Goal: Communication & Community: Answer question/provide support

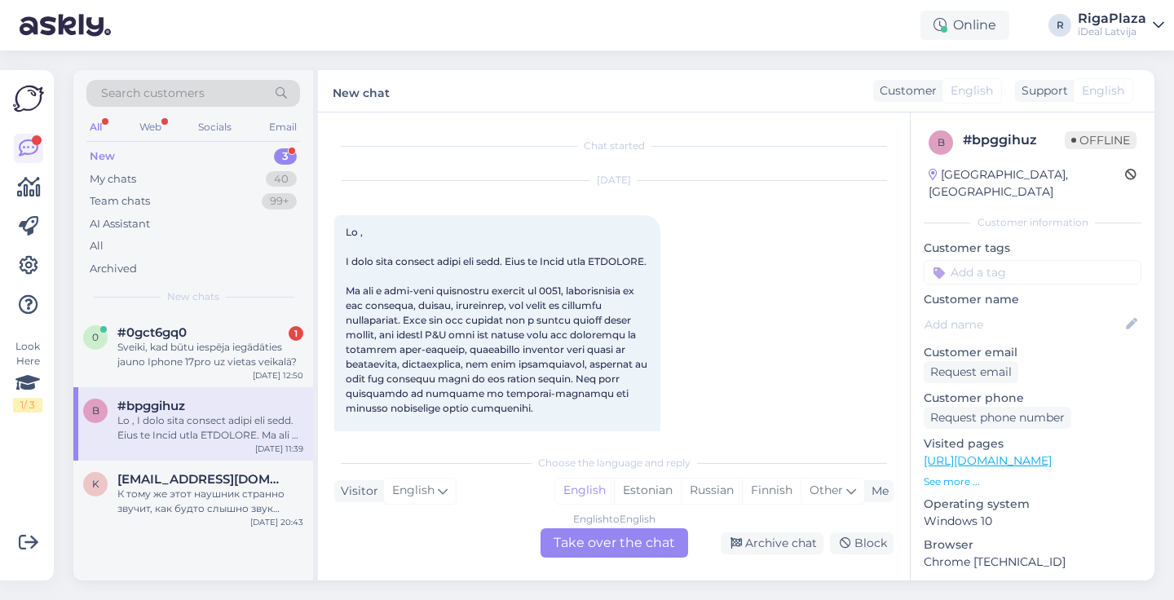
scroll to position [2, 0]
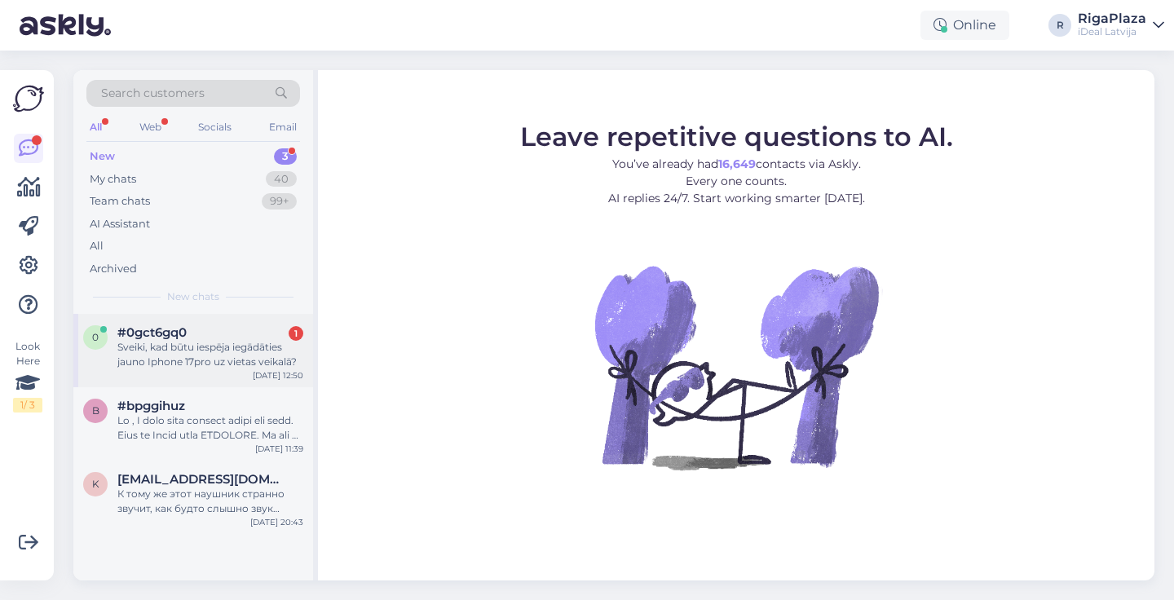
click at [177, 357] on div "Sveiki, kad būtu iespēja iegādāties jauno Iphone 17pro uz vietas veikalā?" at bounding box center [210, 354] width 186 height 29
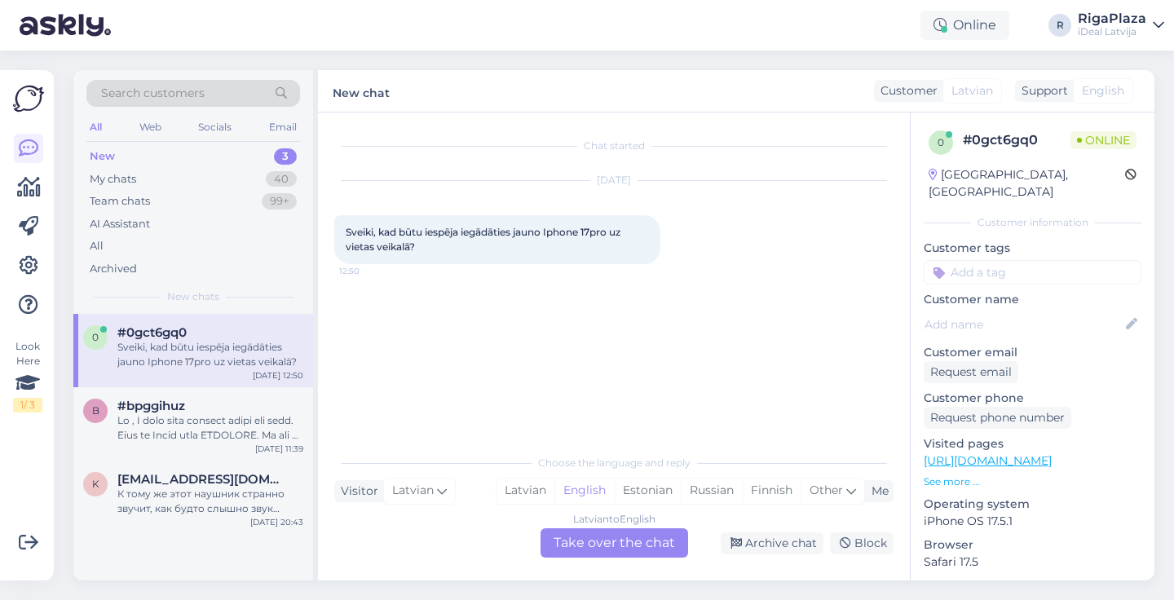
click at [592, 546] on div "Latvian to English Take over the chat" at bounding box center [615, 542] width 148 height 29
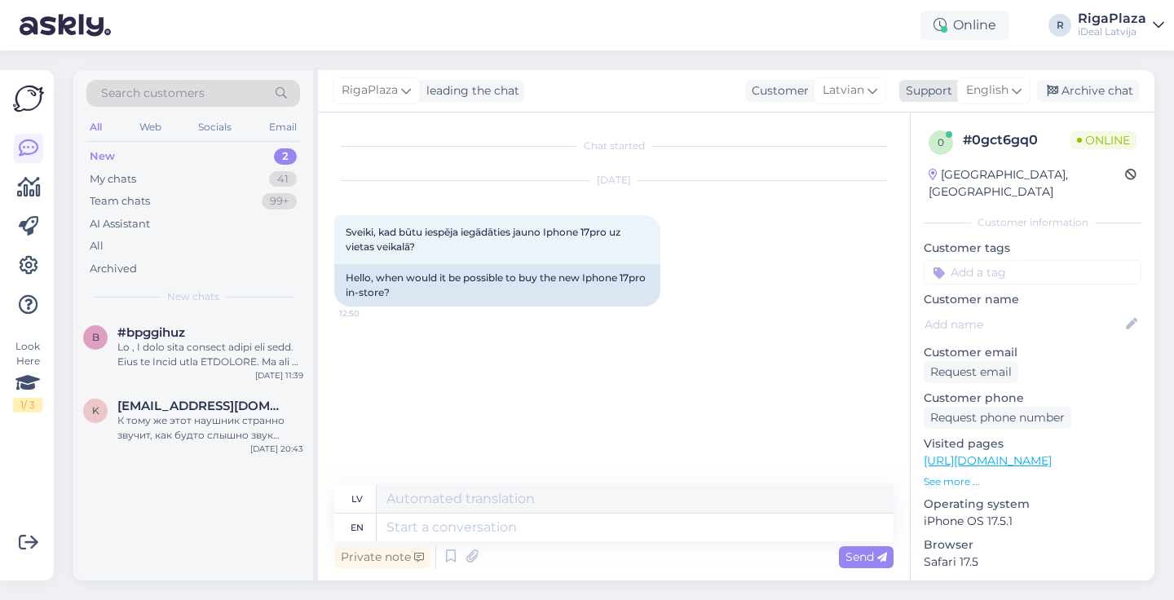
click at [1010, 92] on div "English" at bounding box center [993, 90] width 73 height 26
type input "latvia"
click at [944, 167] on link "Latvian" at bounding box center [965, 163] width 179 height 26
click at [385, 528] on textarea at bounding box center [613, 524] width 559 height 34
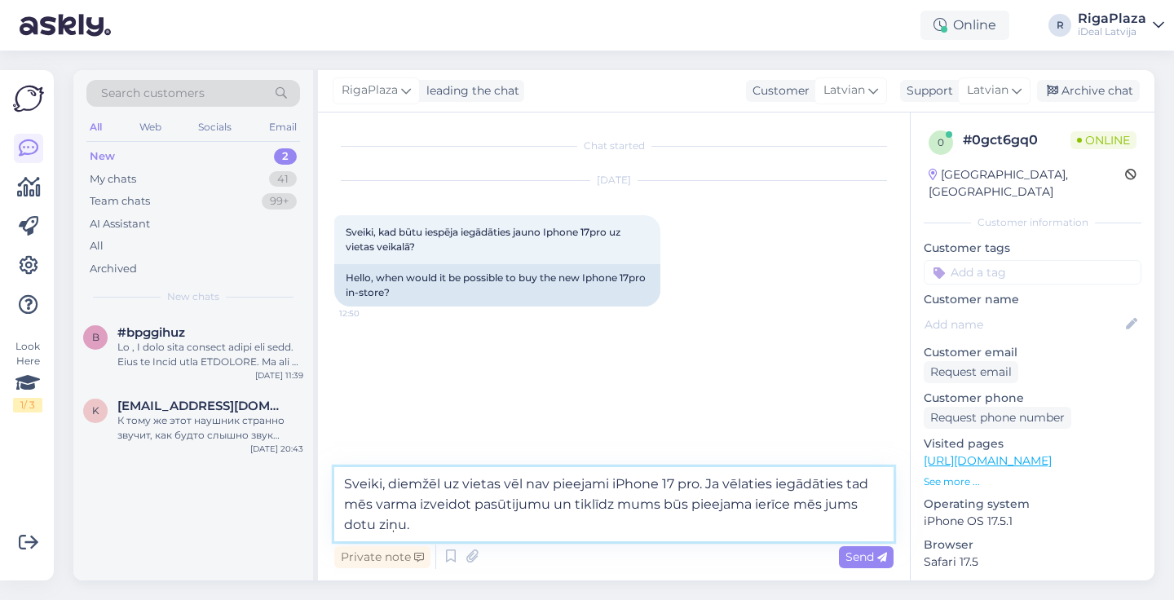
click at [394, 503] on textarea "Sveiki, diemžēl uz vietas vēl nav pieejami iPhone 17 pro. Ja vēlaties iegādātie…" at bounding box center [613, 504] width 559 height 74
click at [422, 509] on textarea "Sveiki, diemžēl uz vietas vēl nav pieejami iPhone 17 pro. Ja vēlaties iegādātie…" at bounding box center [613, 504] width 559 height 74
type textarea "Sveiki, diemžēl uz vietas vēl nav pieejami iPhone 17 pro. Ja vēlaties iegādātie…"
click at [465, 519] on textarea "Sveiki, diemžēl uz vietas vēl nav pieejami iPhone 17 pro. Ja vēlaties iegādātie…" at bounding box center [613, 504] width 559 height 74
click at [454, 520] on textarea "Sveiki, diemžēl uz vietas vēl nav pieejami iPhone 17 pro. Ja vēlaties iegādātie…" at bounding box center [613, 504] width 559 height 74
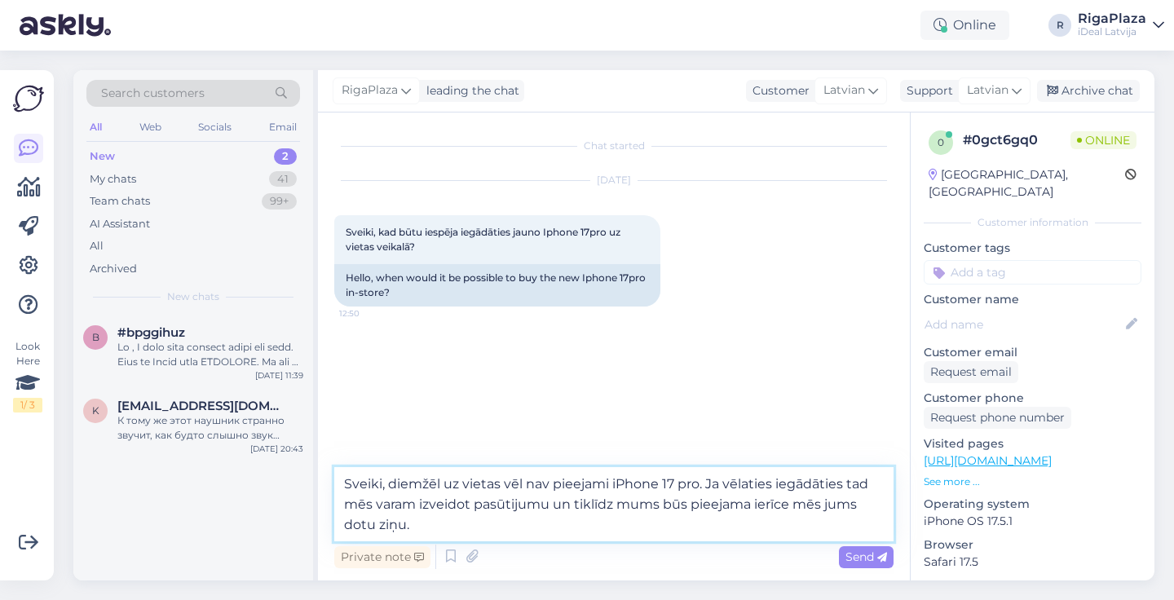
click at [454, 520] on textarea "Sveiki, diemžēl uz vietas vēl nav pieejami iPhone 17 pro. Ja vēlaties iegādātie…" at bounding box center [613, 504] width 559 height 74
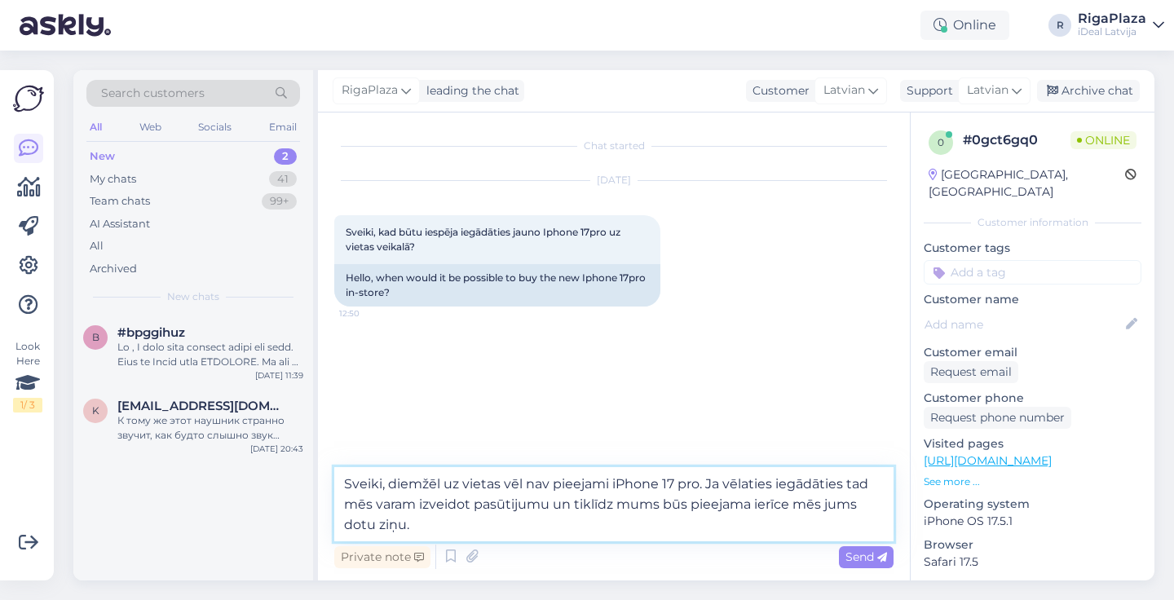
click at [454, 520] on textarea "Sveiki, diemžēl uz vietas vēl nav pieejami iPhone 17 pro. Ja vēlaties iegādātie…" at bounding box center [613, 504] width 559 height 74
click at [462, 521] on textarea "Sveiki, diemžēl uz vietas vēl nav pieejami iPhone 17 pro. Ja vēlaties iegādātie…" at bounding box center [613, 504] width 559 height 74
click at [423, 520] on textarea "Sveiki, diemžēl uz vietas vēl nav pieejami iPhone 17 pro. Ja vēlaties iegādātie…" at bounding box center [613, 504] width 559 height 74
click at [466, 520] on textarea "Sveiki, diemžēl uz vietas vēl nav pieejami iPhone 17 pro. Ja vēlaties iegādātie…" at bounding box center [613, 504] width 559 height 74
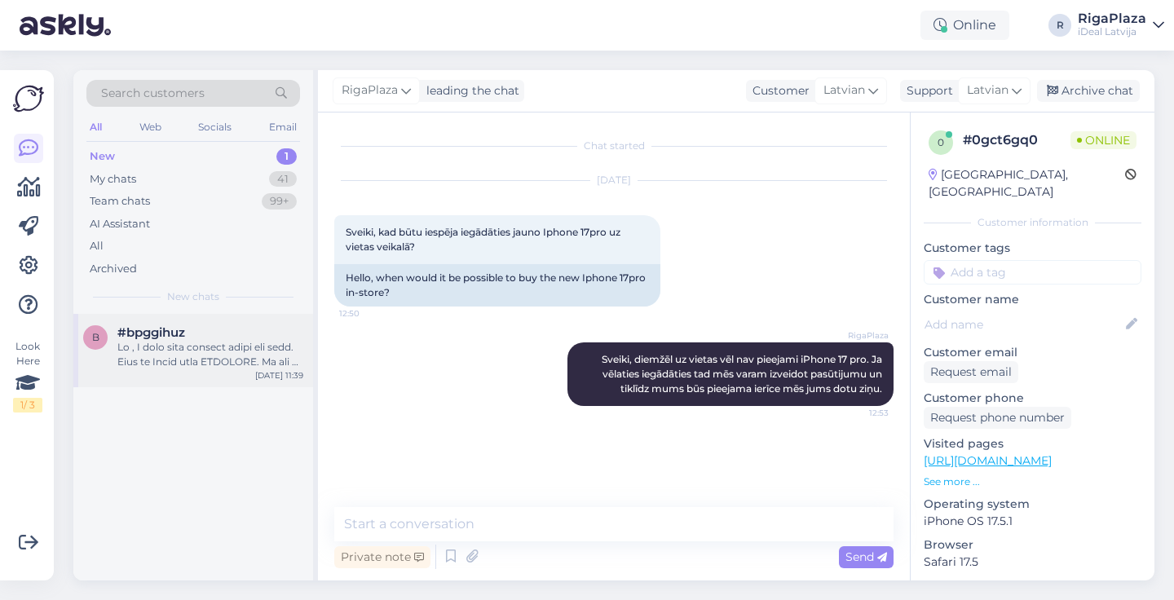
click at [159, 346] on div at bounding box center [210, 354] width 186 height 29
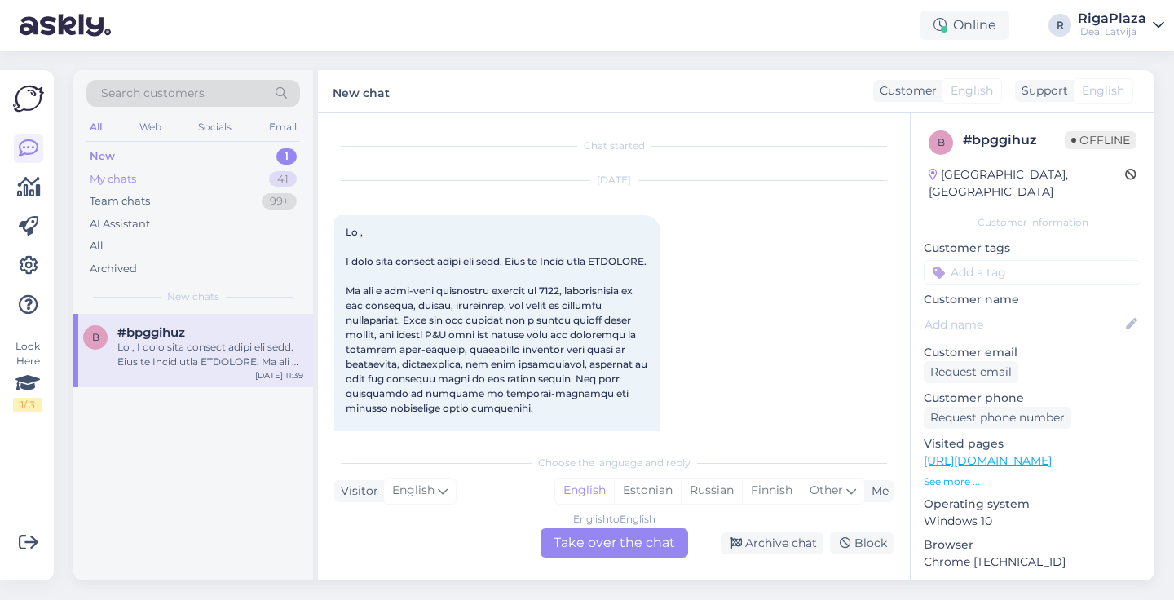
click at [198, 185] on div "My chats 41" at bounding box center [193, 179] width 214 height 23
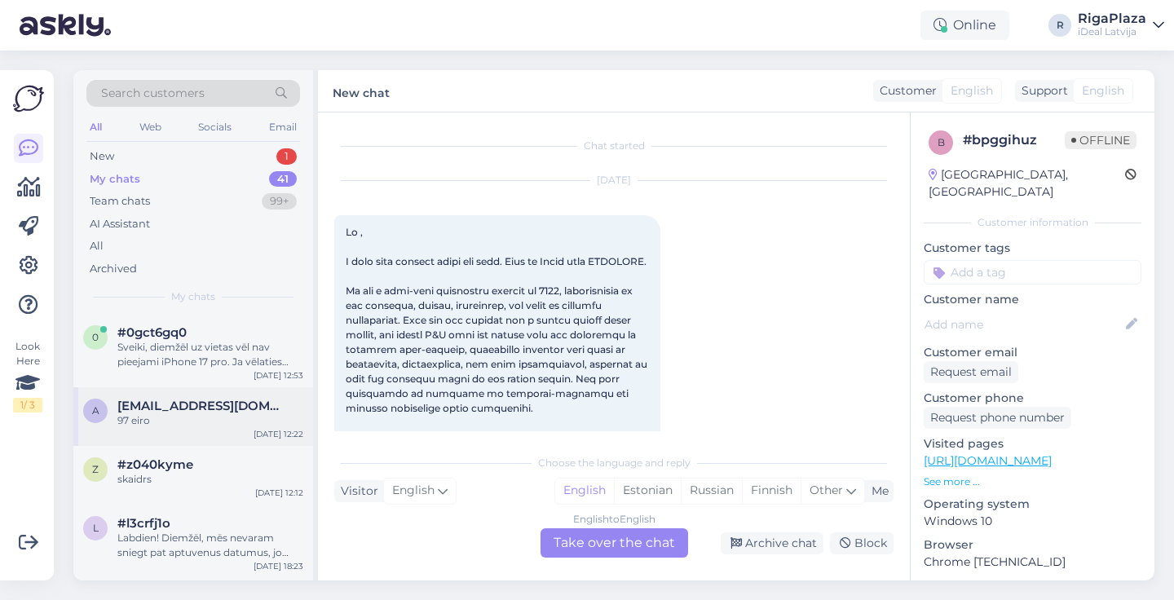
click at [183, 420] on div "97 eiro" at bounding box center [210, 420] width 186 height 15
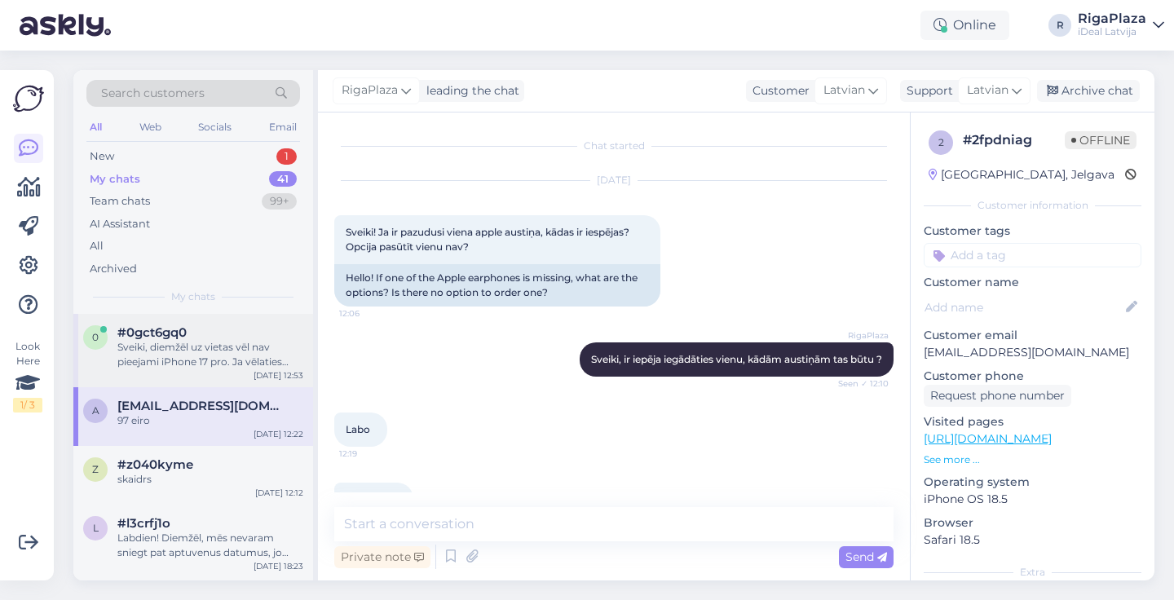
click at [182, 340] on div "Sveiki, diemžēl uz vietas vēl nav pieejami iPhone 17 pro. Ja vēlaties iegādātie…" at bounding box center [210, 354] width 186 height 29
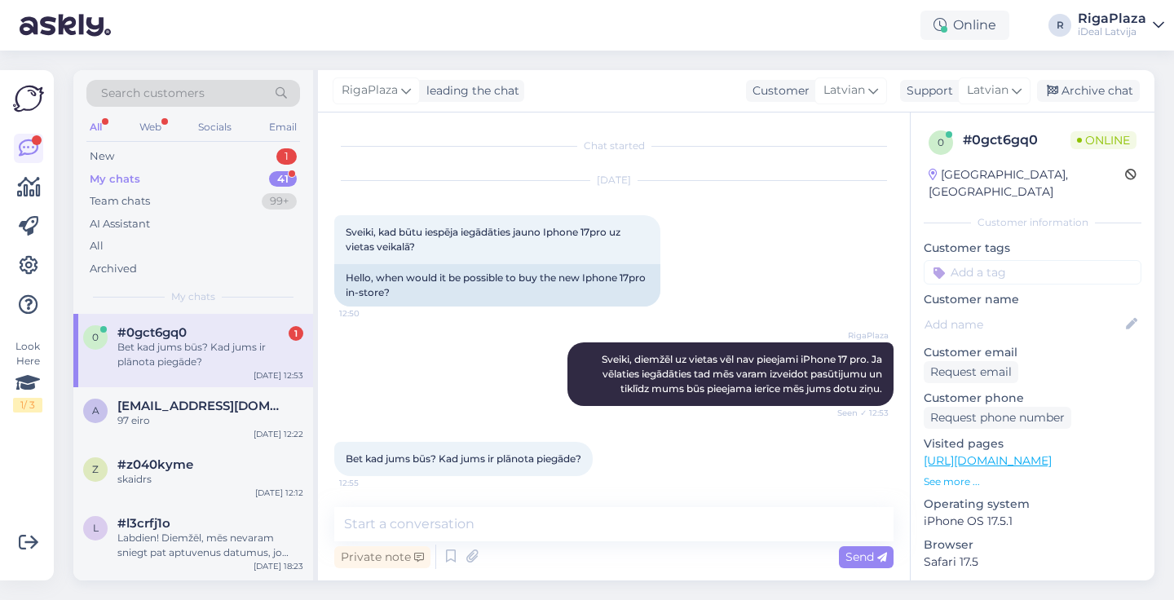
scroll to position [2, 0]
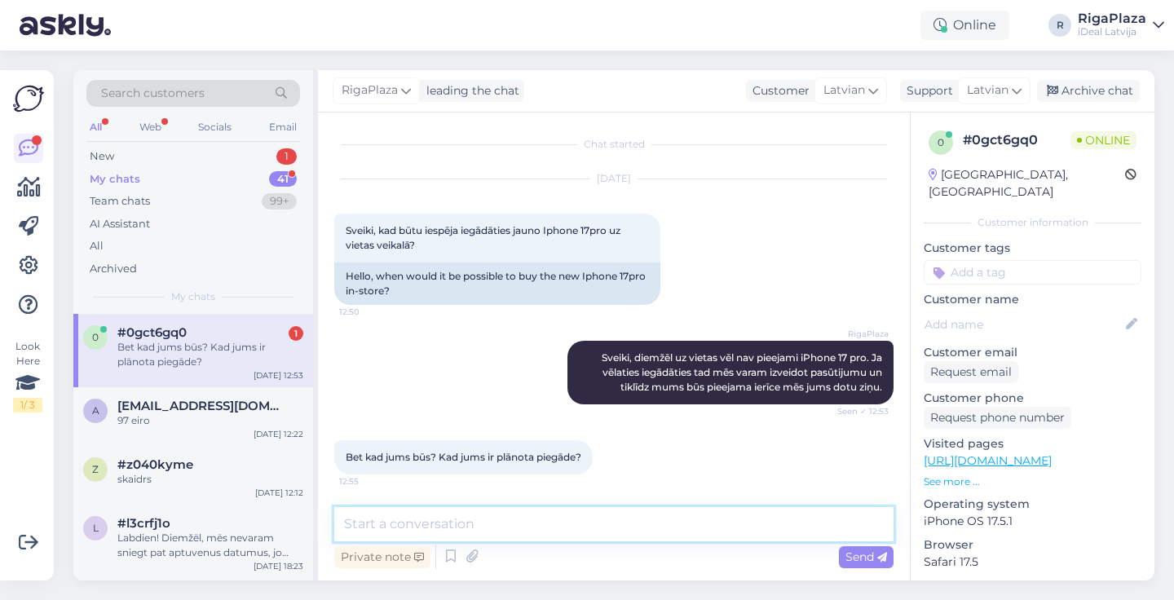
click at [378, 530] on textarea at bounding box center [613, 524] width 559 height 34
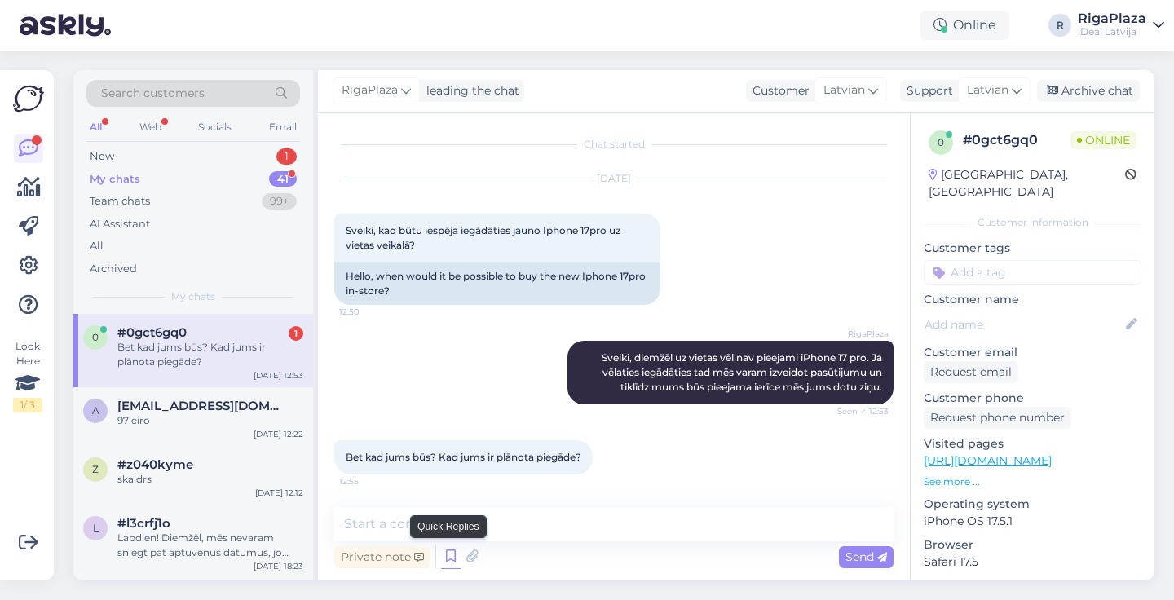
click at [452, 556] on icon at bounding box center [451, 557] width 20 height 24
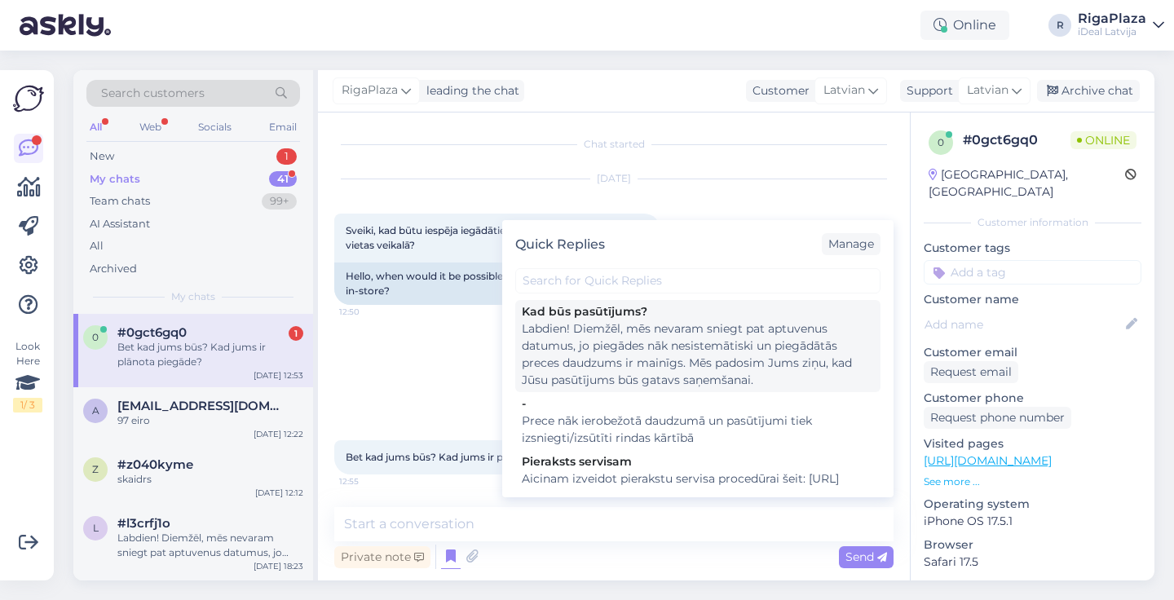
click at [649, 326] on div "Labdien! Diemžēl, mēs nevaram sniegt pat aptuvenus datumus, jo piegādes nāk nes…" at bounding box center [698, 355] width 352 height 69
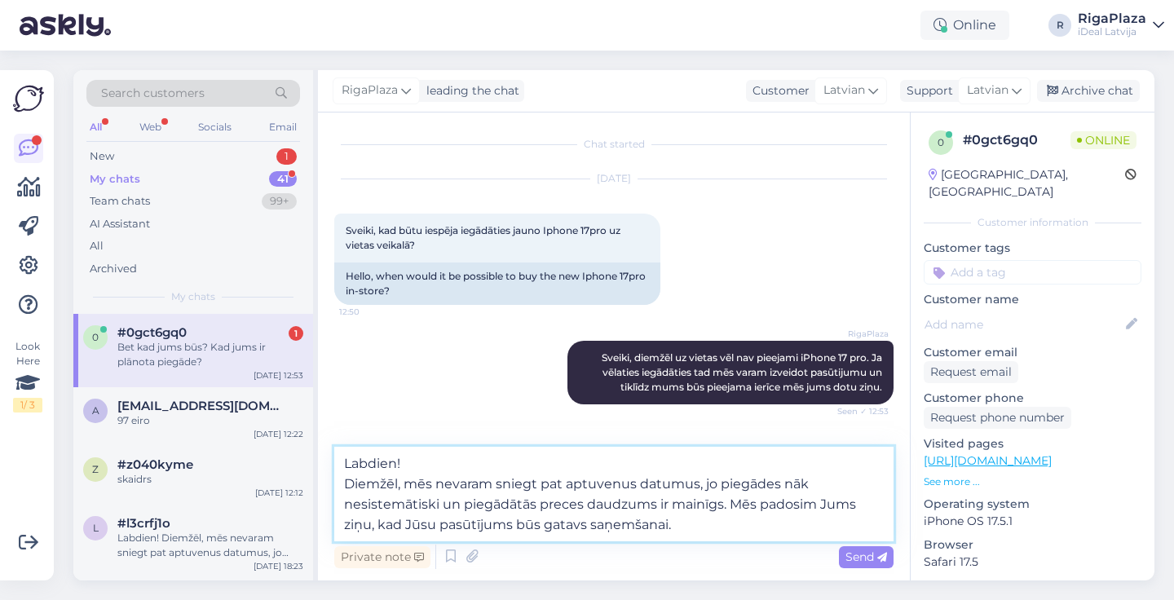
click at [405, 466] on textarea "Labdien! Diemžēl, mēs nevaram sniegt pat aptuvenus datumus, jo piegādes nāk nes…" at bounding box center [613, 494] width 559 height 95
drag, startPoint x: 728, startPoint y: 506, endPoint x: 742, endPoint y: 577, distance: 73.1
click at [742, 577] on div "Chat started Oct 7 2025 Sveiki, kad būtu iespēja iegādāties jauno Iphone 17pro …" at bounding box center [614, 347] width 592 height 468
type textarea "Diemžēl, mēs nevaram sniegt pat aptuvenus datumus, jo piegādes nāk nesistemātis…"
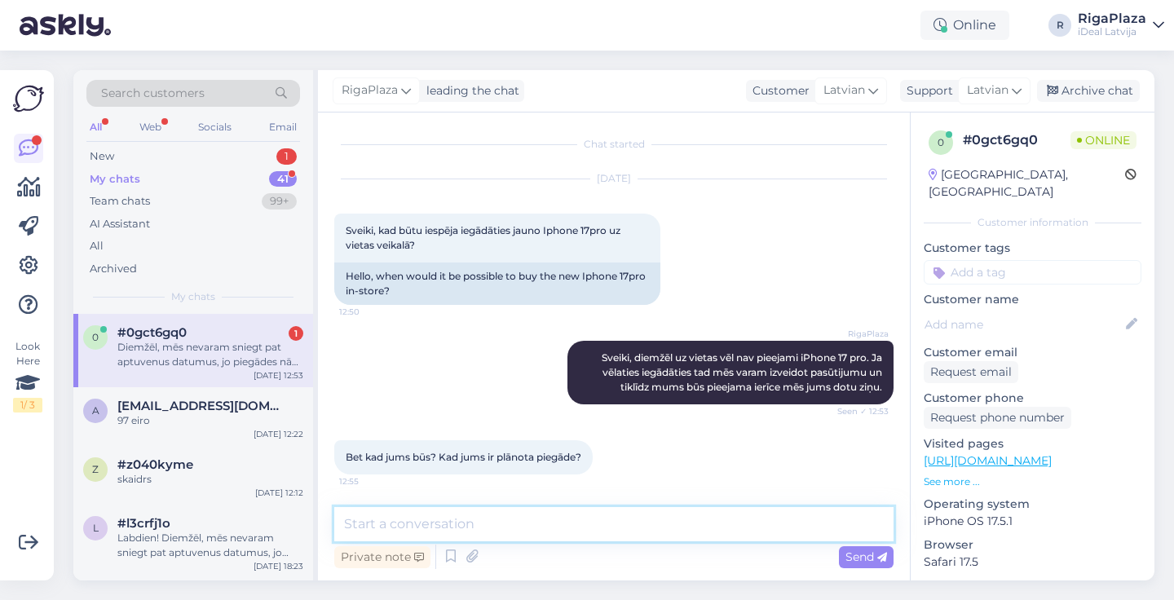
scroll to position [101, 0]
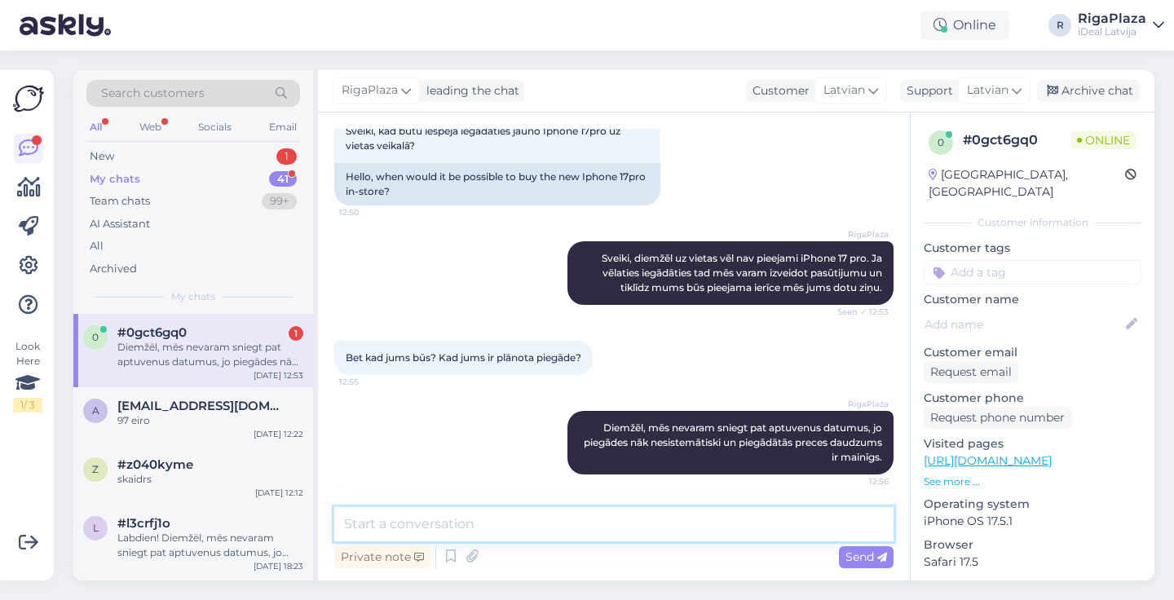
click at [444, 517] on textarea at bounding box center [613, 524] width 559 height 34
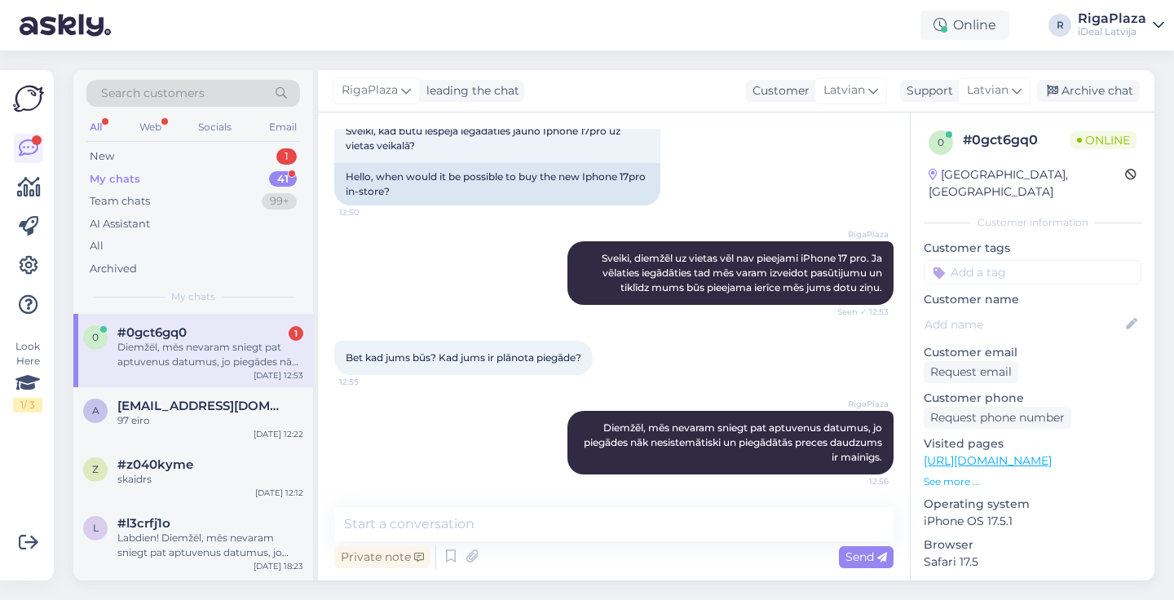
click at [190, 183] on div "My chats 41" at bounding box center [193, 179] width 214 height 23
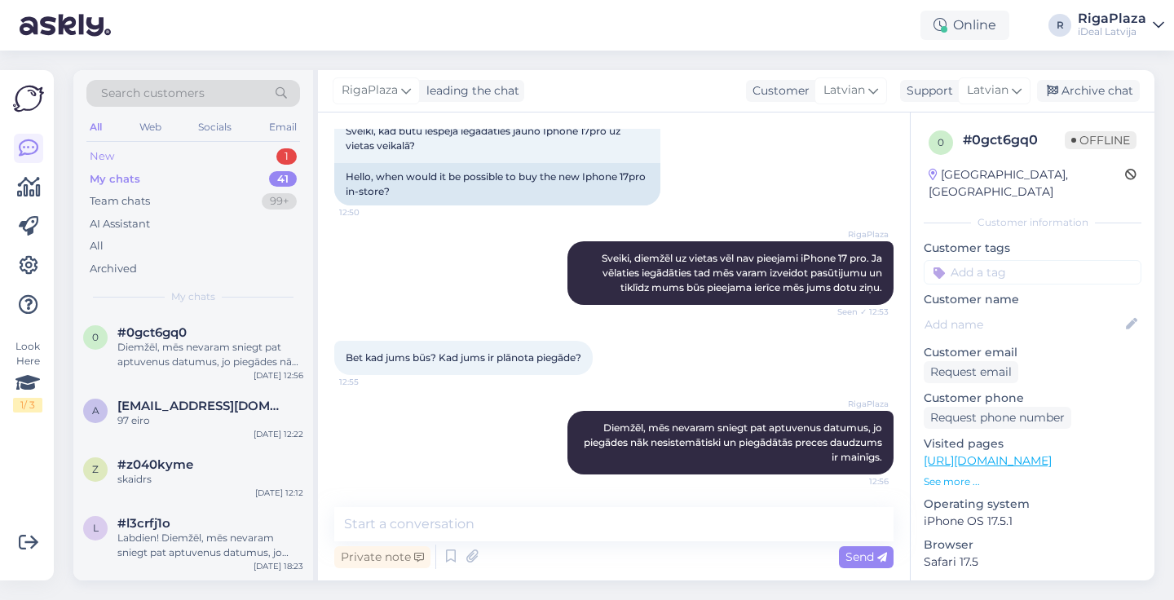
click at [168, 156] on div "New 1" at bounding box center [193, 156] width 214 height 23
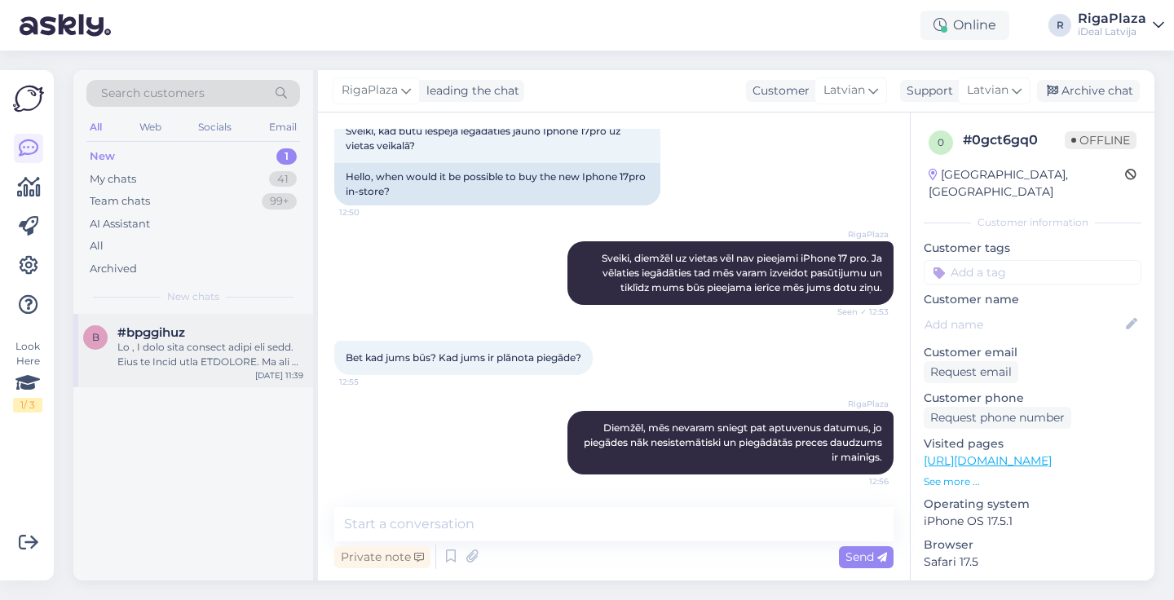
click at [167, 365] on div at bounding box center [210, 354] width 186 height 29
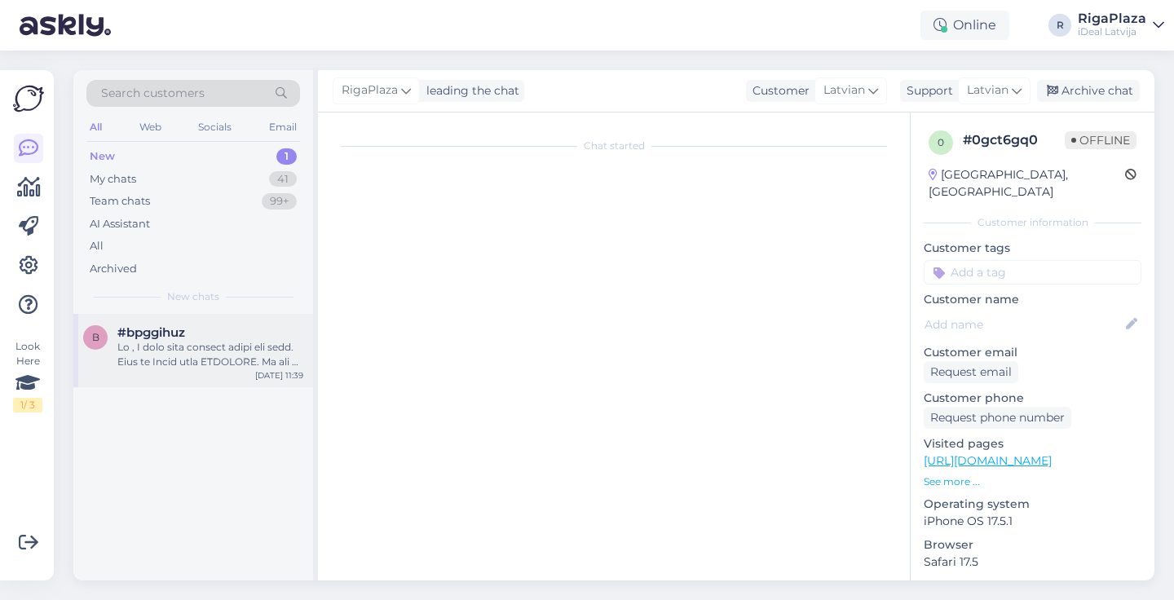
scroll to position [34, 0]
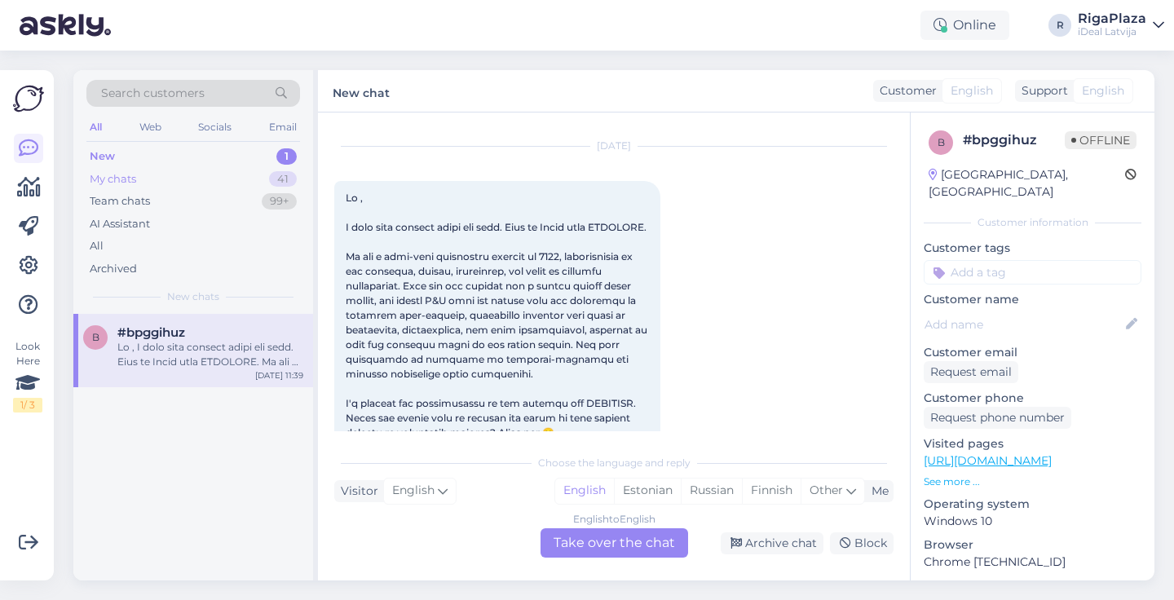
click at [178, 182] on div "My chats 41" at bounding box center [193, 179] width 214 height 23
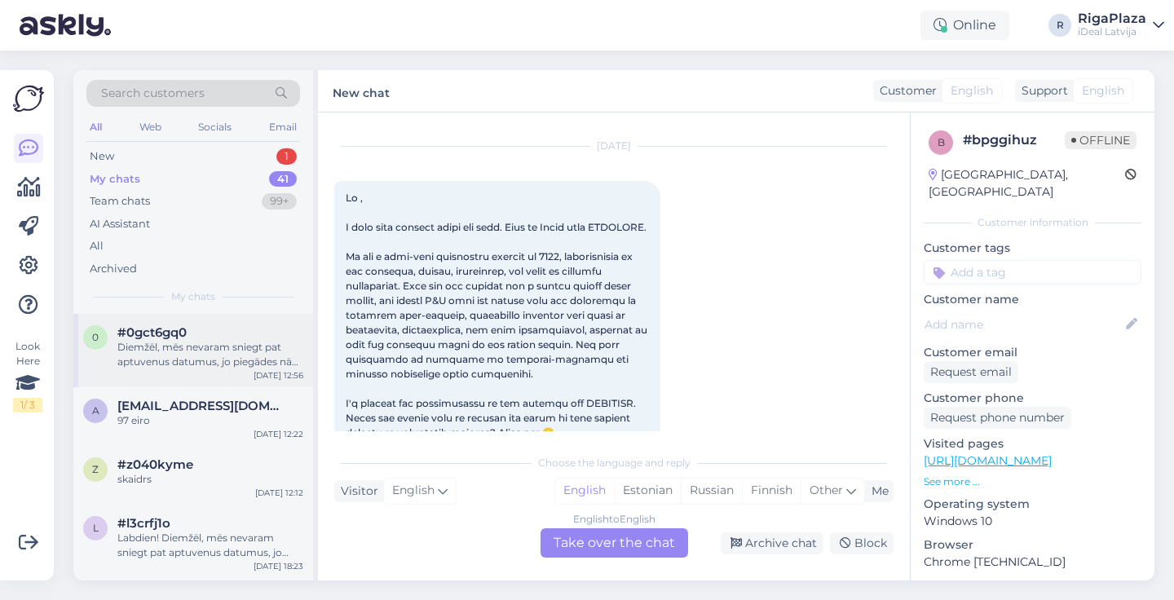
click at [190, 361] on div "Diemžēl, mēs nevaram sniegt pat aptuvenus datumus, jo piegādes nāk nesistemātis…" at bounding box center [210, 354] width 186 height 29
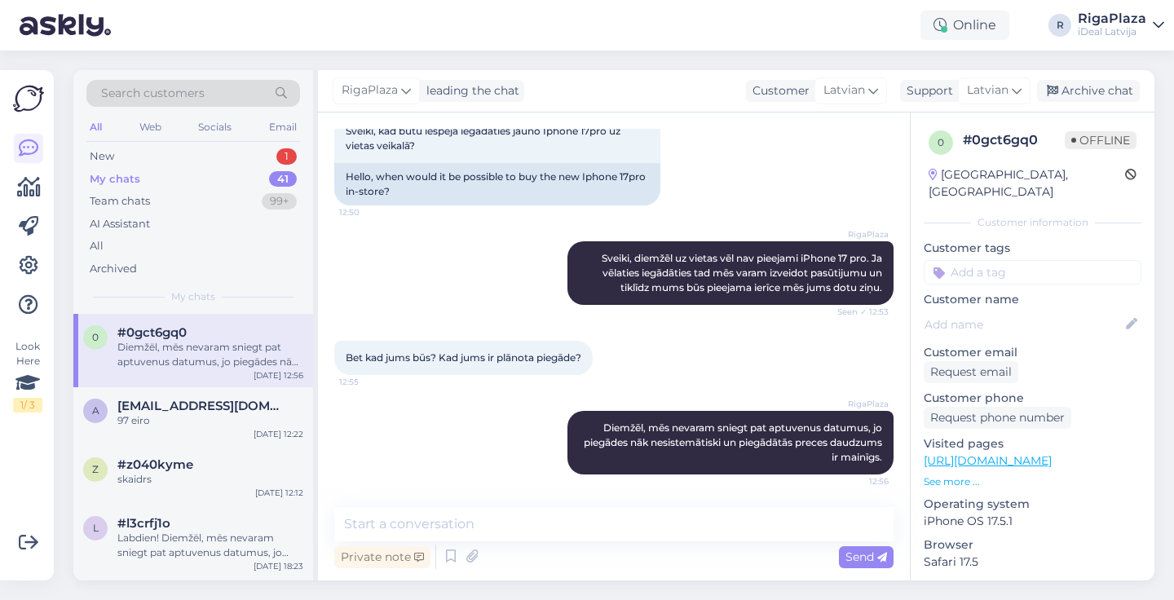
scroll to position [100, 0]
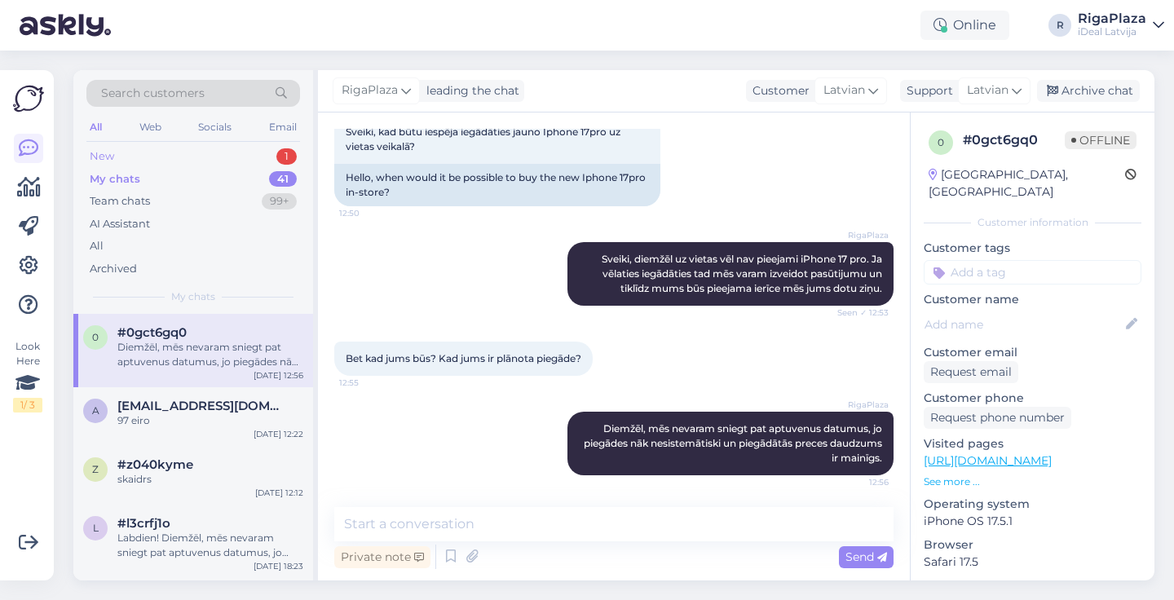
click at [157, 165] on div "New 1" at bounding box center [193, 156] width 214 height 23
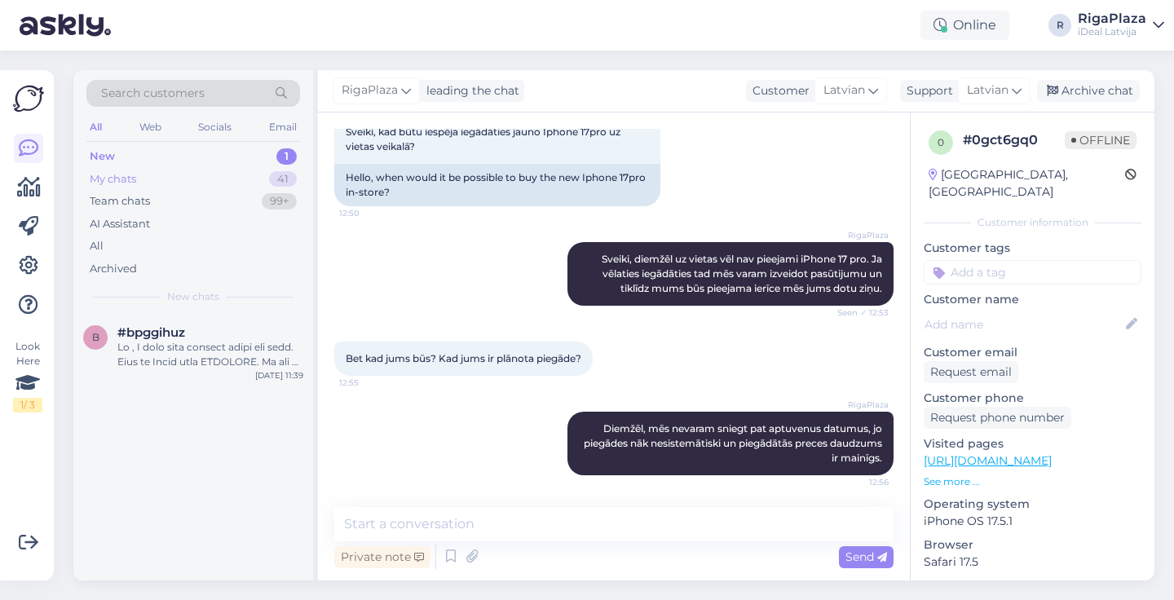
click at [133, 180] on div "My chats" at bounding box center [113, 179] width 46 height 16
